Goal: Information Seeking & Learning: Learn about a topic

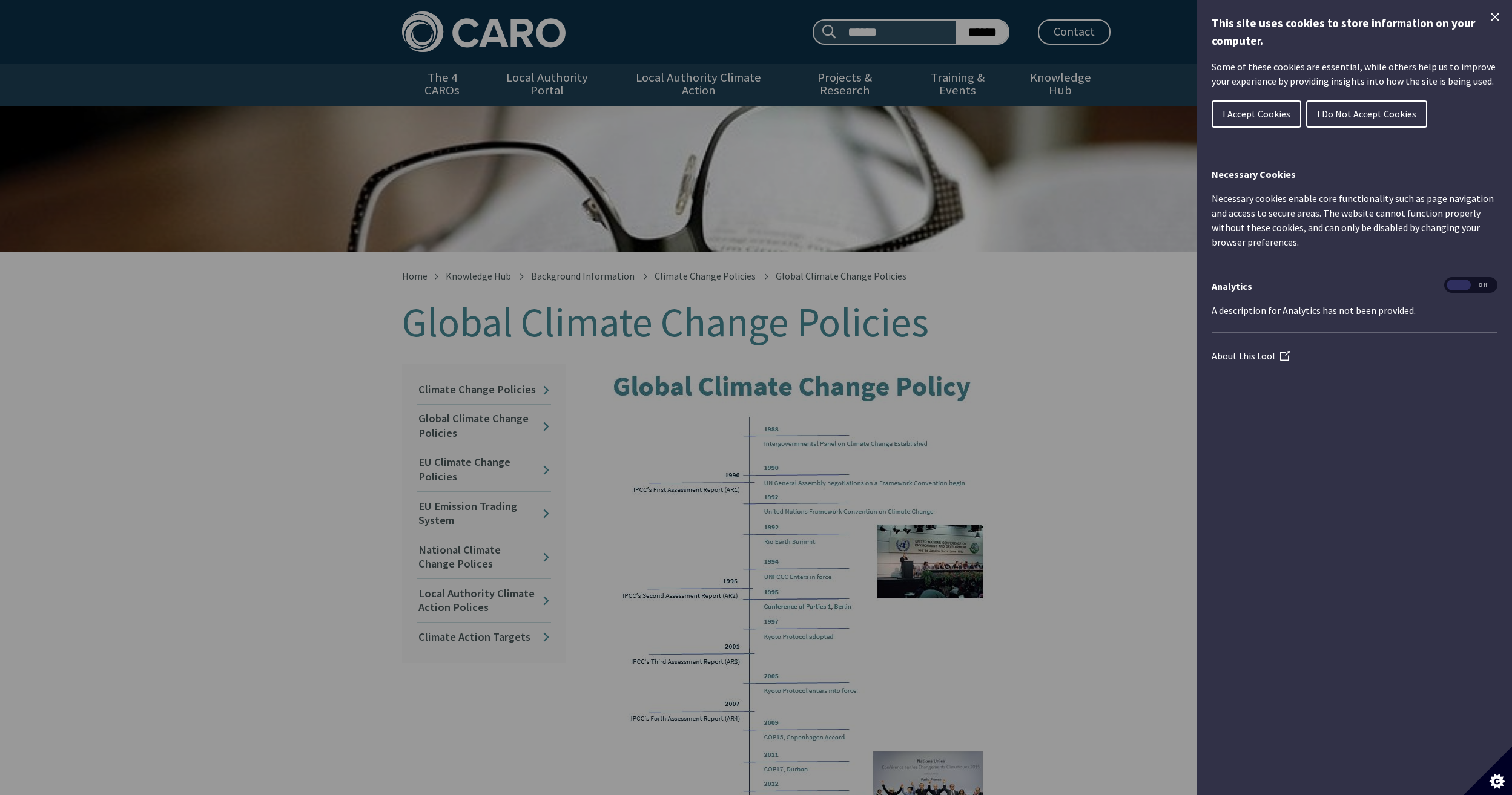
click at [1083, 160] on div "Cookie preferences" at bounding box center [756, 397] width 1512 height 795
click at [1276, 104] on button "I Accept Cookies" at bounding box center [1256, 114] width 90 height 27
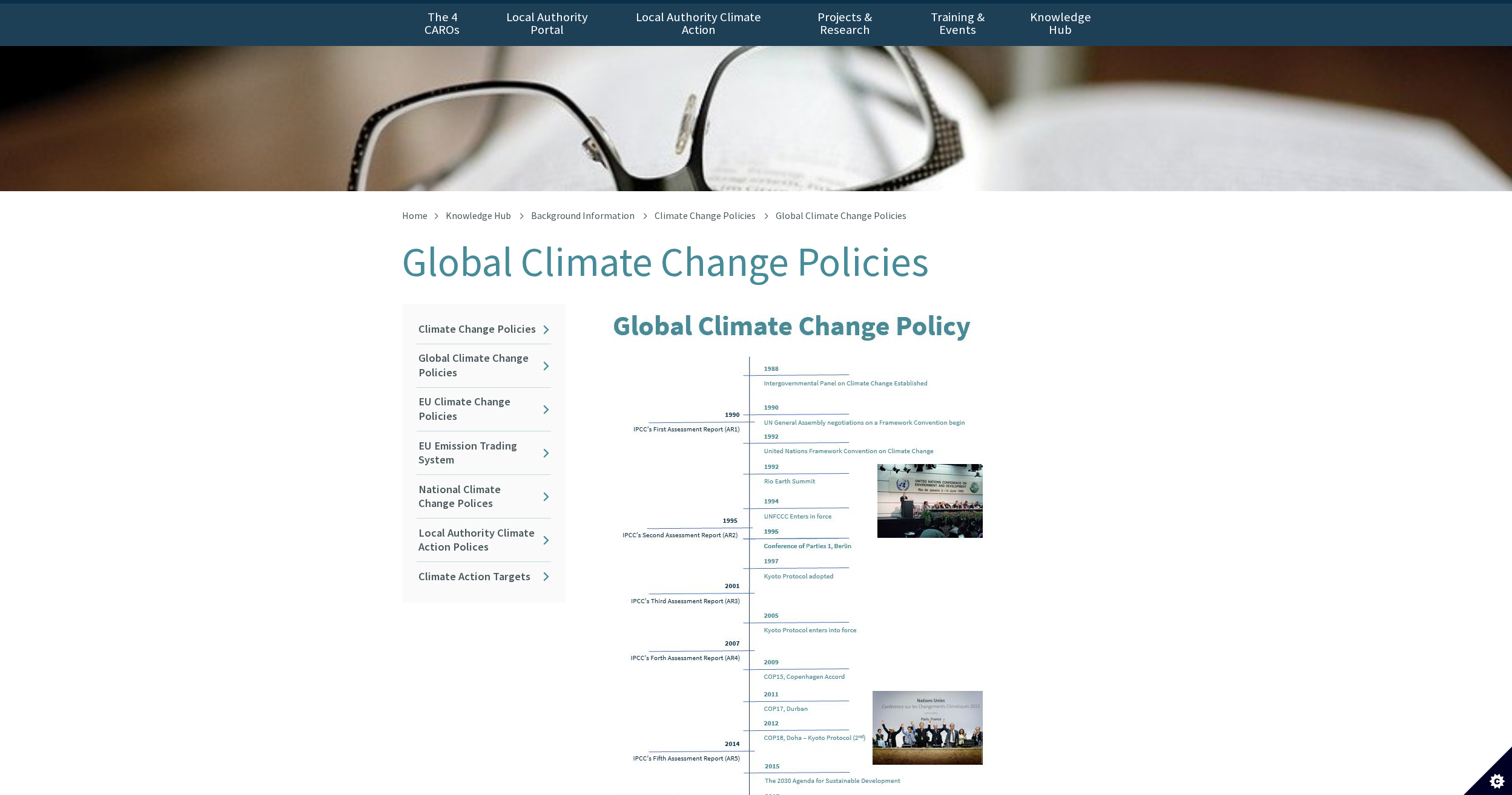
scroll to position [121, 0]
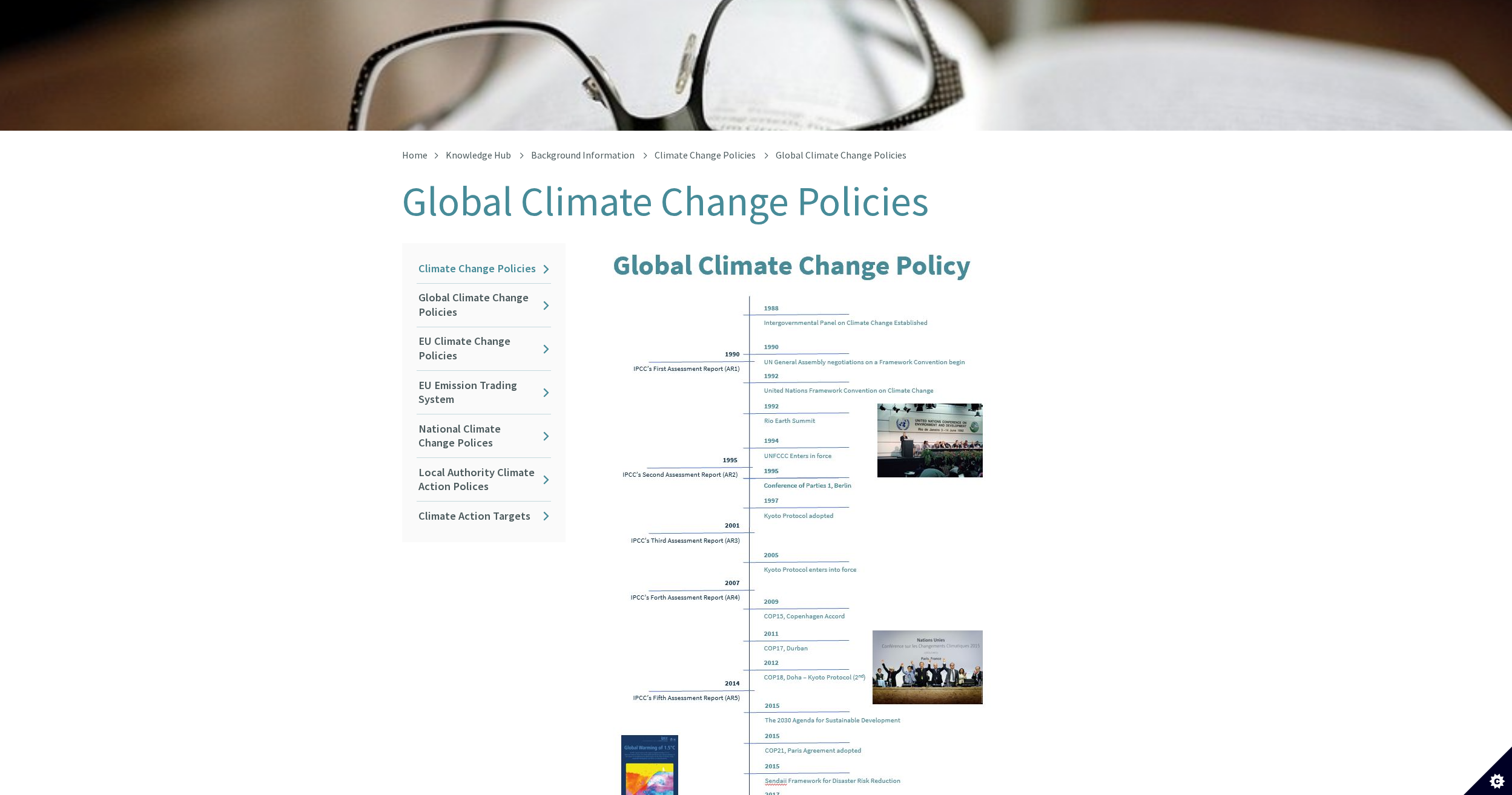
click at [488, 255] on link "Climate Change Policies" at bounding box center [483, 269] width 134 height 28
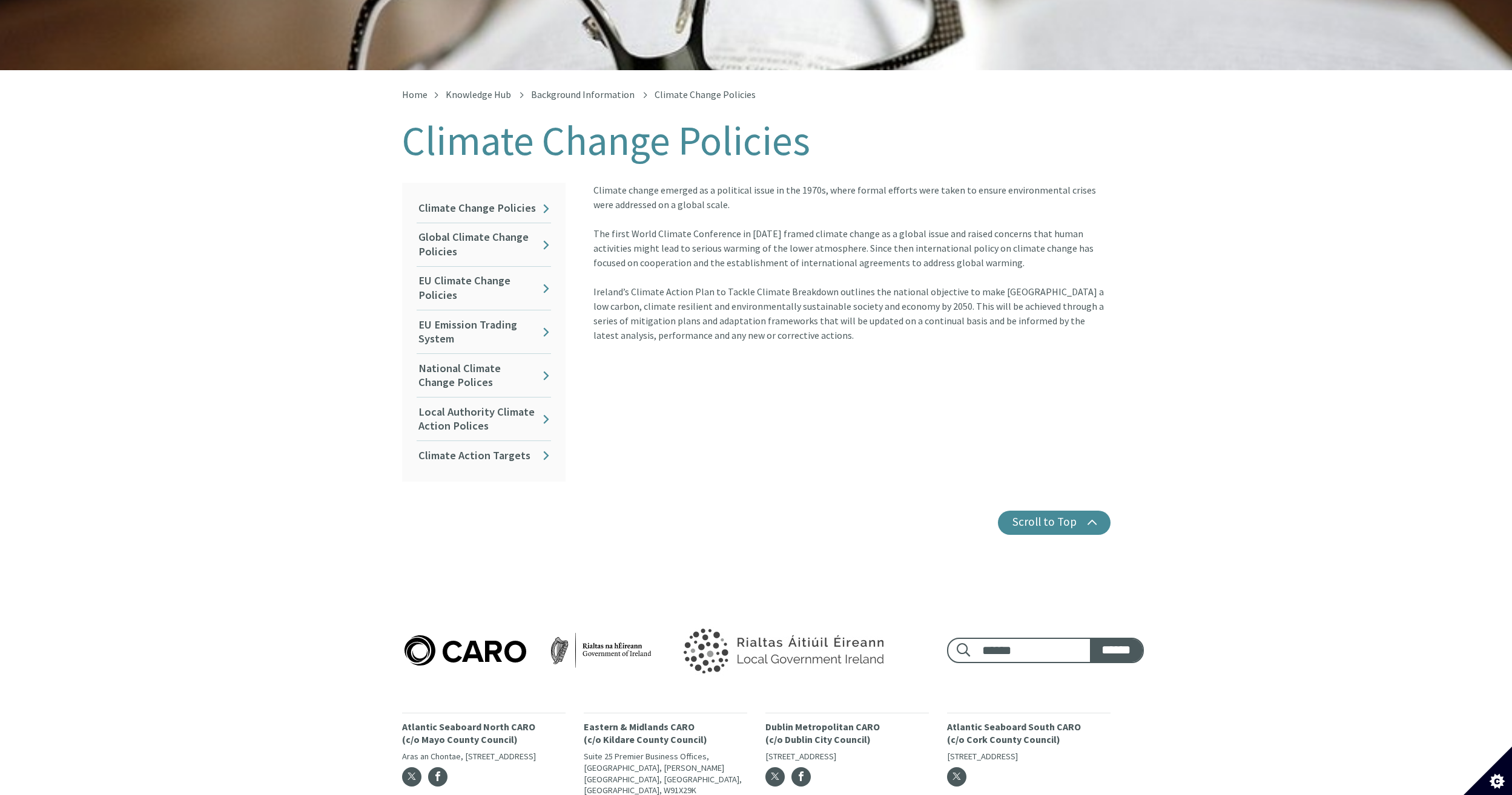
scroll to position [257, 0]
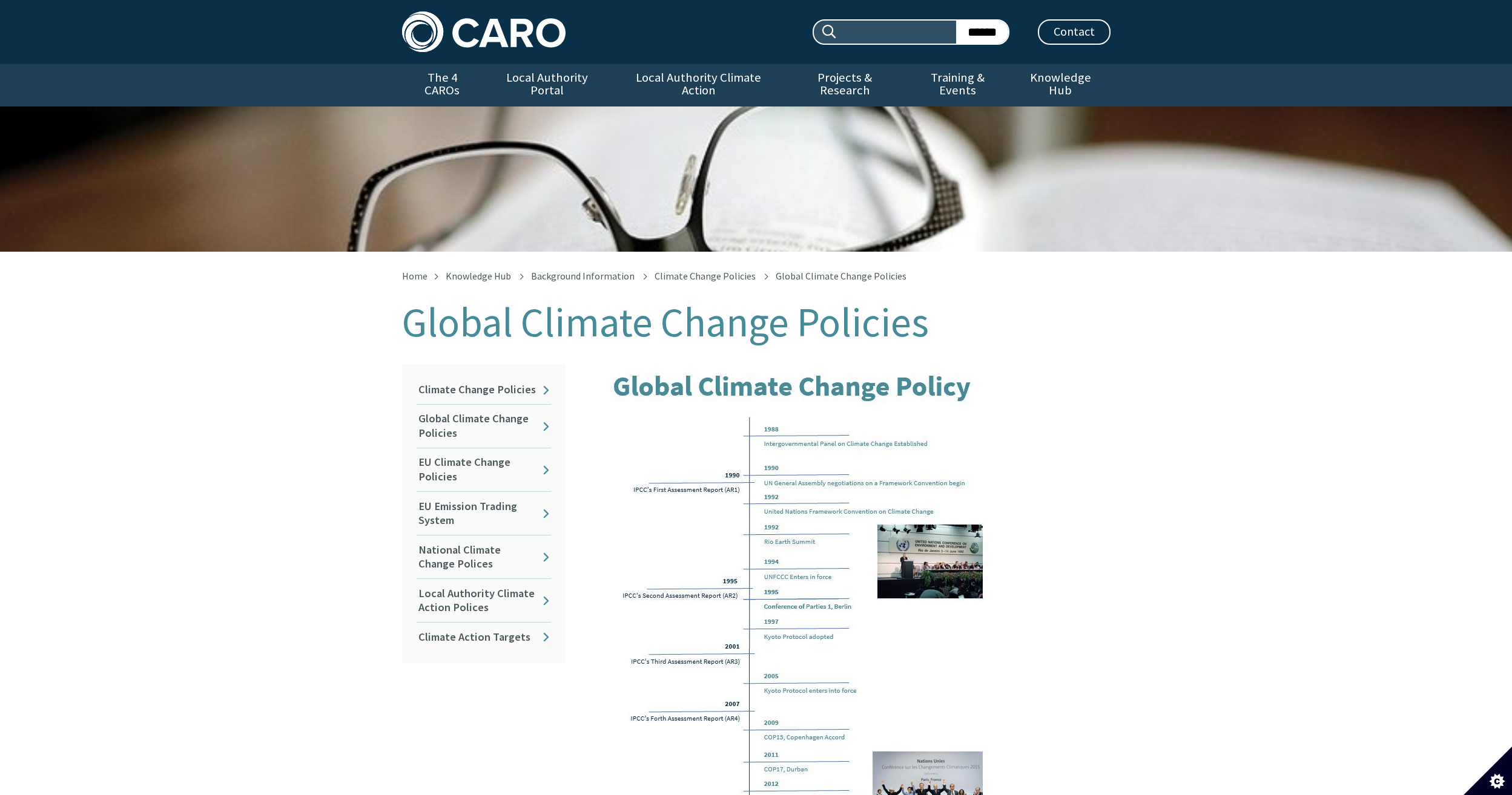
scroll to position [121, 0]
